Goal: Transaction & Acquisition: Purchase product/service

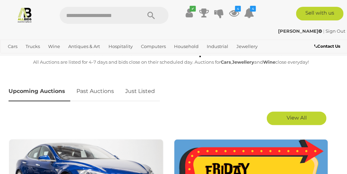
scroll to position [273, 0]
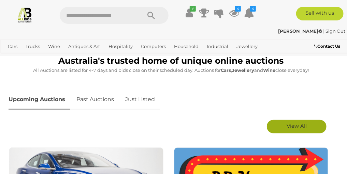
click at [284, 125] on link "View All" at bounding box center [297, 127] width 60 height 14
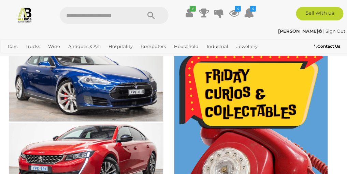
scroll to position [443, 0]
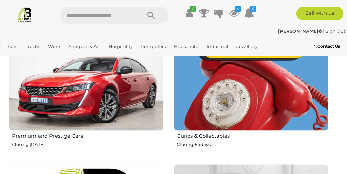
click at [207, 135] on h2 "Curios & Collectables" at bounding box center [252, 136] width 151 height 8
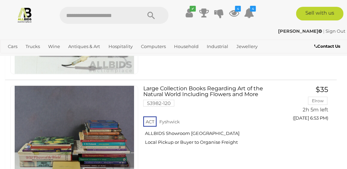
scroll to position [4161, 0]
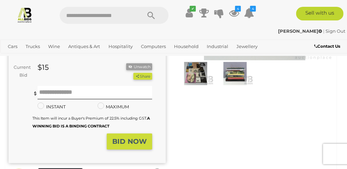
scroll to position [136, 0]
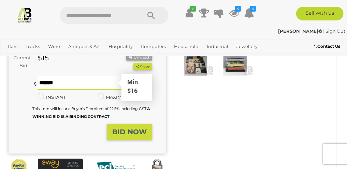
click at [115, 90] on input "text" at bounding box center [95, 83] width 115 height 14
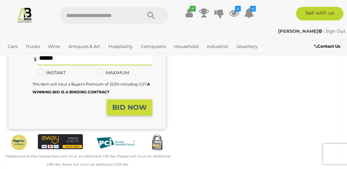
scroll to position [205, 0]
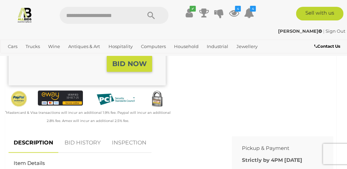
type input "**"
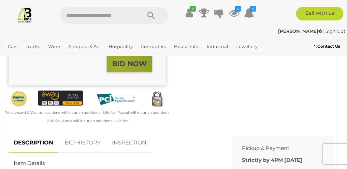
click at [147, 68] on strong "BID NOW" at bounding box center [129, 64] width 34 height 8
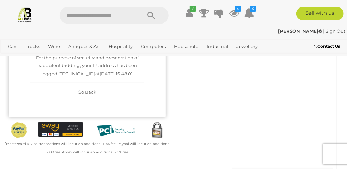
click at [144, 43] on button "Confirm Bid" at bounding box center [87, 37] width 114 height 12
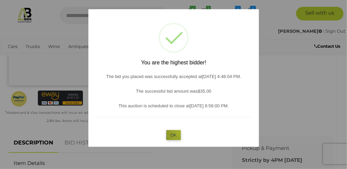
click at [179, 132] on button "OK" at bounding box center [173, 135] width 15 height 10
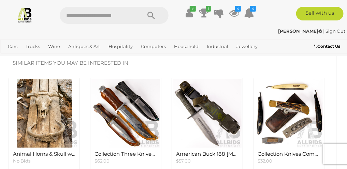
scroll to position [716, 0]
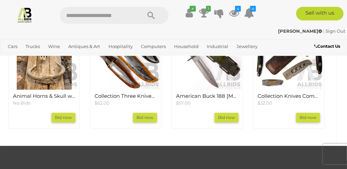
drag, startPoint x: 175, startPoint y: 120, endPoint x: 194, endPoint y: 145, distance: 31.6
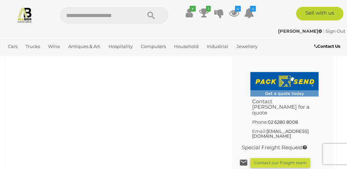
scroll to position [512, 0]
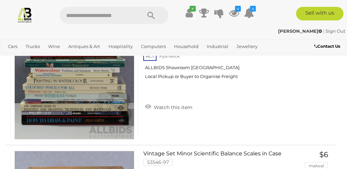
scroll to position [5485, 0]
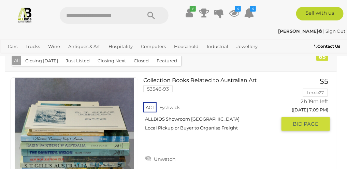
click at [138, 124] on link at bounding box center [74, 137] width 128 height 120
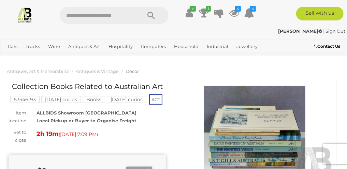
click at [295, 130] on img at bounding box center [254, 136] width 157 height 101
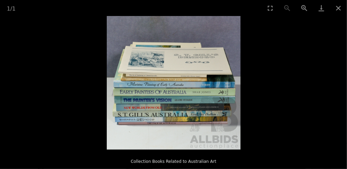
click at [158, 112] on img at bounding box center [174, 83] width 134 height 134
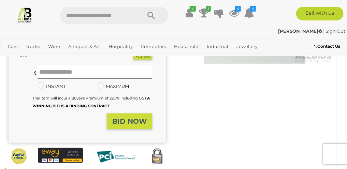
scroll to position [136, 0]
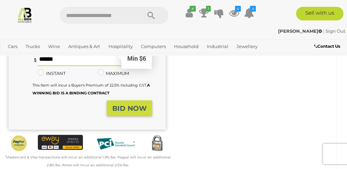
click at [114, 66] on input "text" at bounding box center [95, 60] width 115 height 14
type input "**"
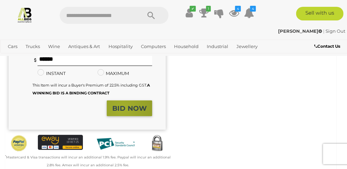
click at [147, 113] on strong "BID NOW" at bounding box center [129, 108] width 34 height 8
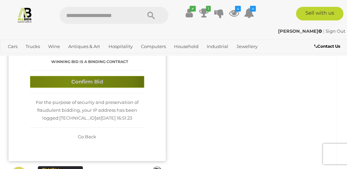
click at [144, 88] on button "Confirm Bid" at bounding box center [87, 82] width 114 height 12
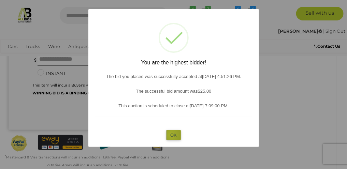
click at [170, 135] on button "OK" at bounding box center [173, 135] width 15 height 10
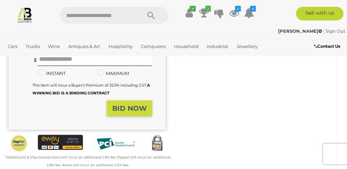
scroll to position [68, 0]
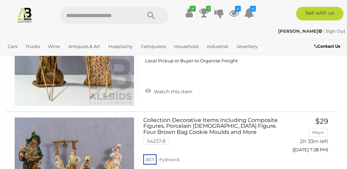
scroll to position [2866, 0]
